Goal: Information Seeking & Learning: Learn about a topic

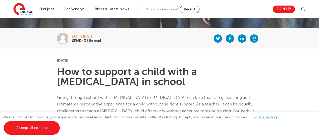
scroll to position [91, 0]
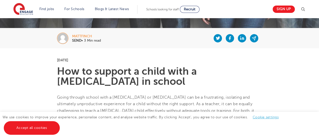
click at [45, 127] on link "Accept all cookies" at bounding box center [32, 128] width 56 height 14
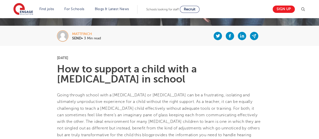
scroll to position [94, 0]
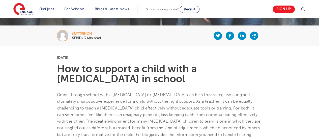
drag, startPoint x: 161, startPoint y: 79, endPoint x: 56, endPoint y: 55, distance: 107.3
copy section "[DATE] How to support a child with a [MEDICAL_DATA] in school"
click at [114, 44] on div at bounding box center [181, 35] width 161 height 20
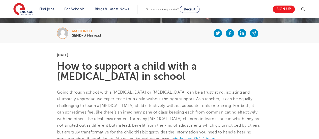
scroll to position [96, 0]
drag, startPoint x: 93, startPoint y: 29, endPoint x: 73, endPoint y: 30, distance: 20.4
click at [73, 30] on div "mattfinch" at bounding box center [86, 31] width 29 height 4
click at [82, 31] on div "mattfinch" at bounding box center [86, 31] width 29 height 4
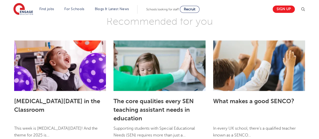
scroll to position [1378, 0]
